Goal: Find contact information: Find contact information

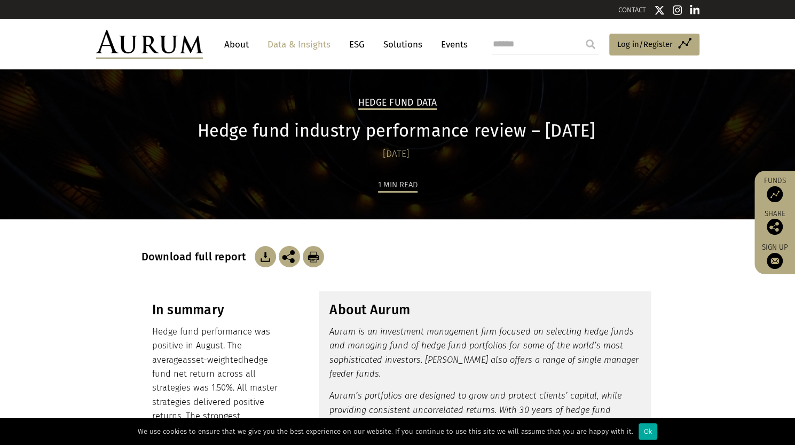
click at [240, 46] on link "About" at bounding box center [236, 45] width 35 height 20
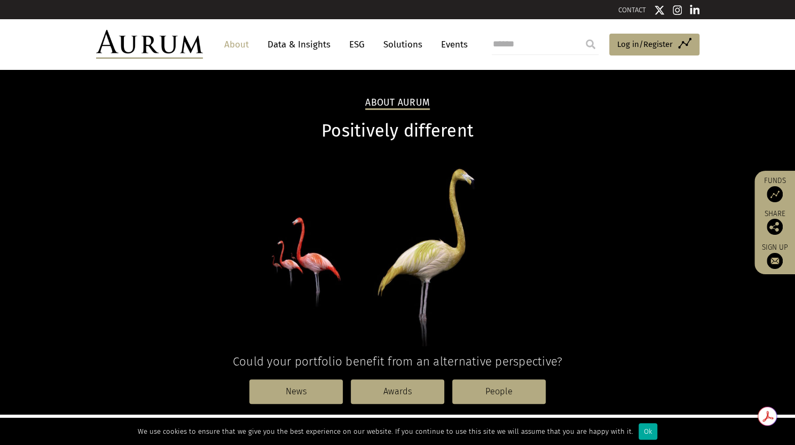
click at [634, 10] on link "CONTACT" at bounding box center [632, 10] width 28 height 8
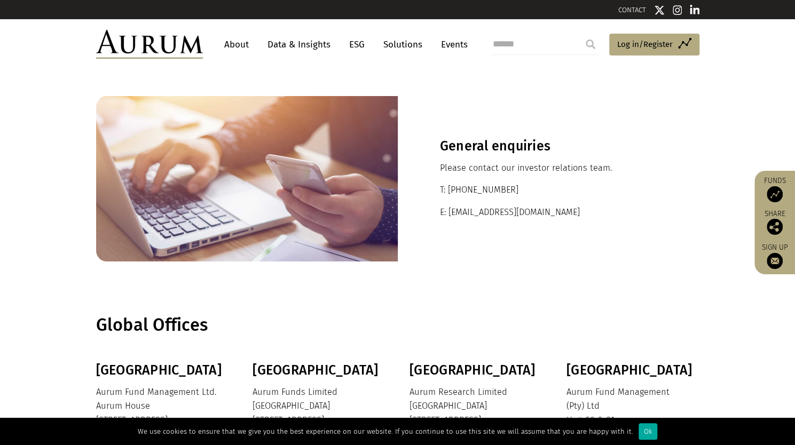
click at [387, 44] on link "Solutions" at bounding box center [403, 45] width 50 height 20
